Goal: Navigation & Orientation: Find specific page/section

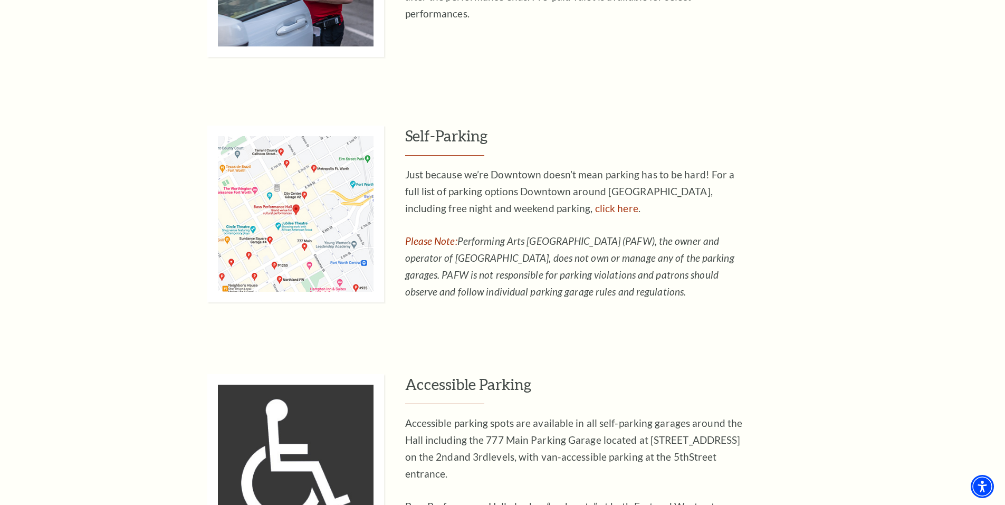
scroll to position [691, 0]
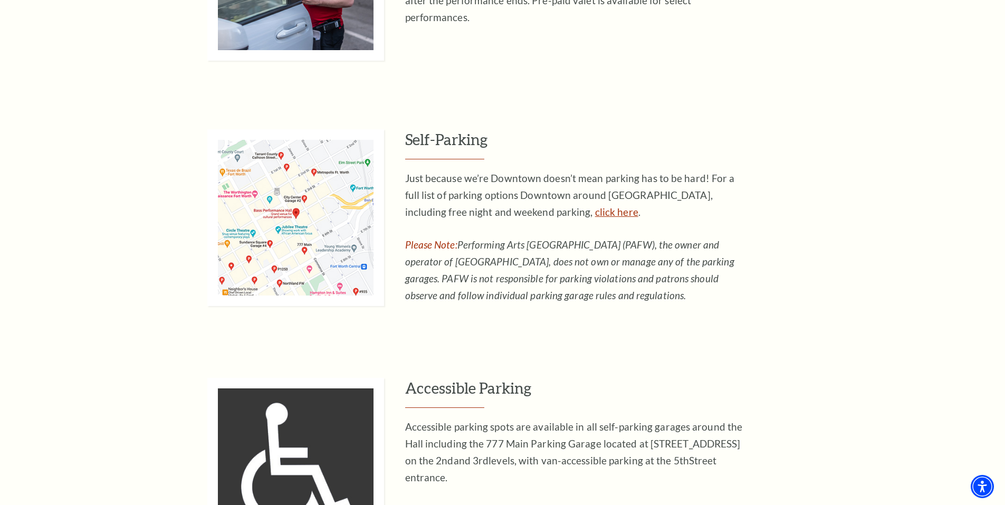
click at [595, 214] on link "click here" at bounding box center [616, 212] width 43 height 12
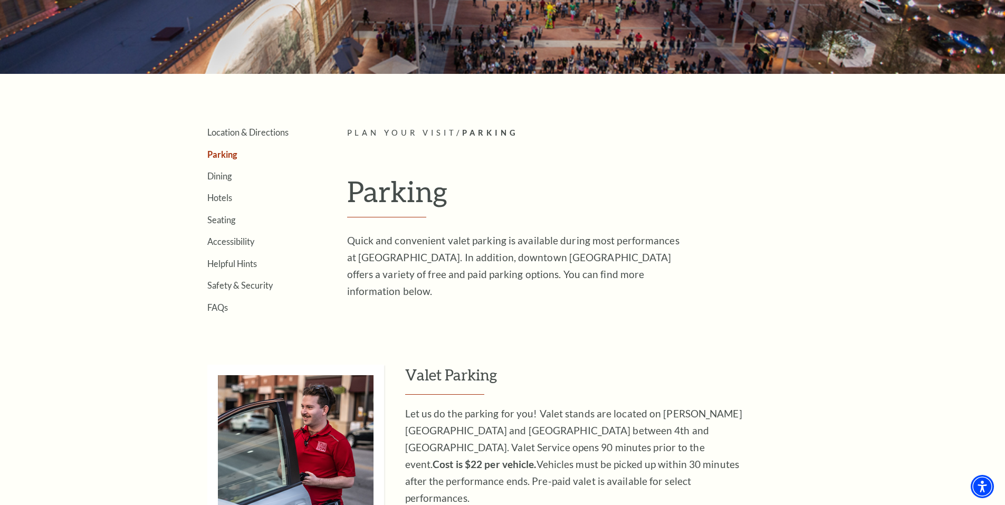
scroll to position [212, 0]
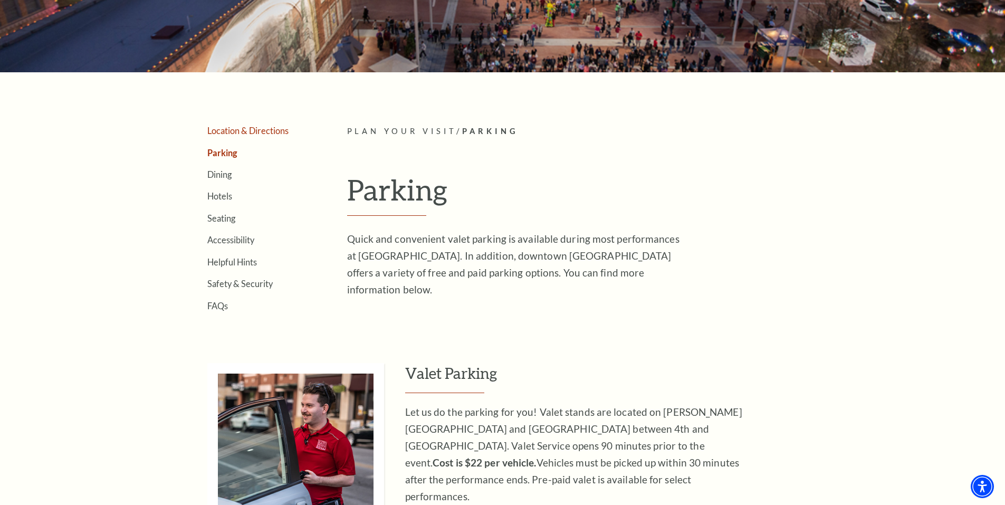
click at [233, 131] on link "Location & Directions" at bounding box center [247, 131] width 81 height 10
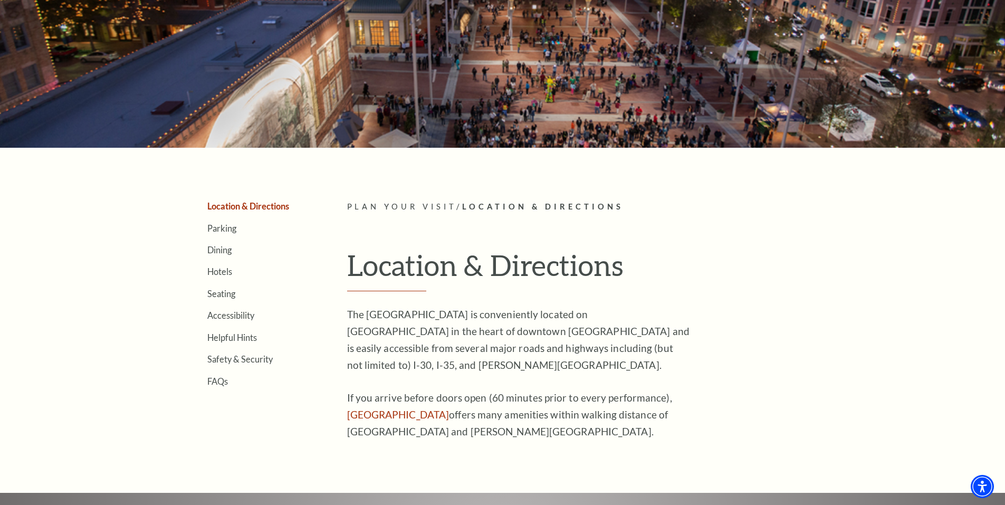
scroll to position [147, 0]
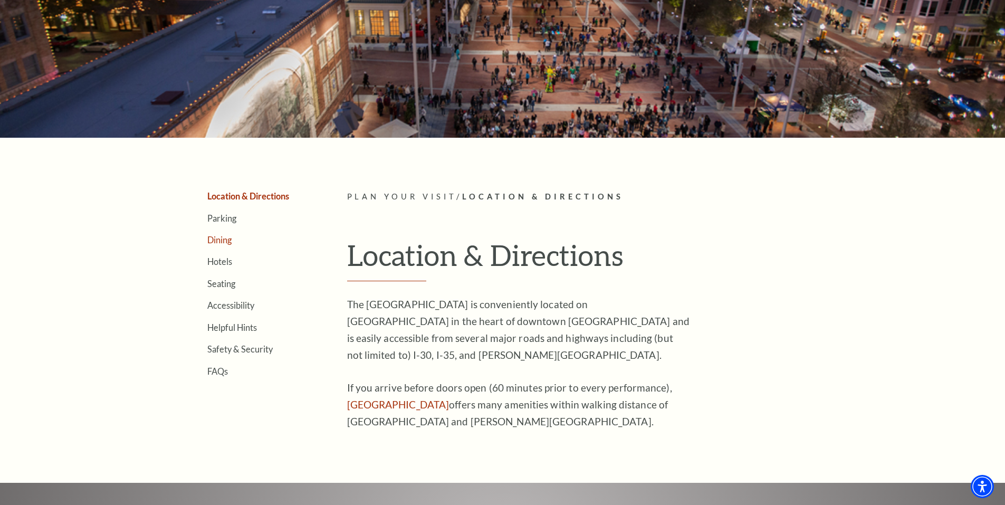
click at [226, 240] on link "Dining" at bounding box center [219, 240] width 24 height 10
